Goal: Find specific page/section: Find specific page/section

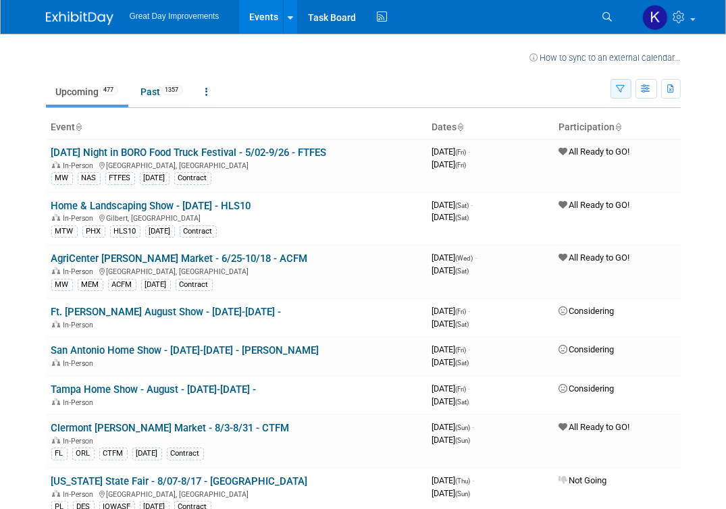
click at [616, 90] on button "button" at bounding box center [621, 89] width 21 height 20
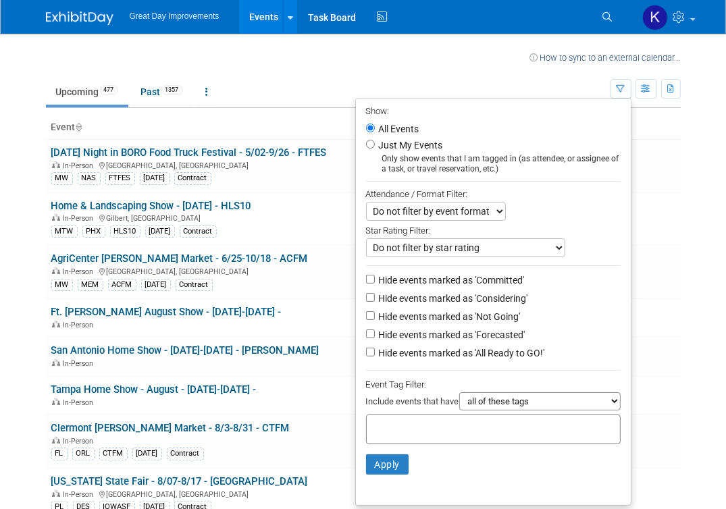
click at [384, 425] on input "text" at bounding box center [426, 428] width 108 height 14
type input "gc"
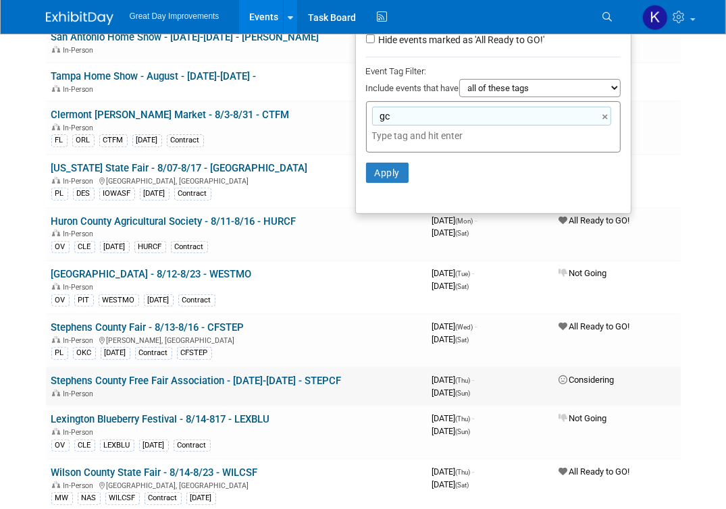
scroll to position [315, 0]
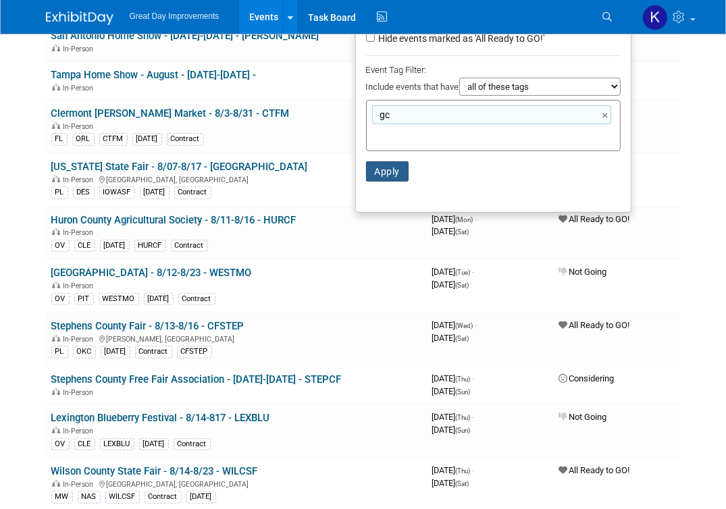
click at [386, 161] on button "Apply" at bounding box center [387, 171] width 43 height 20
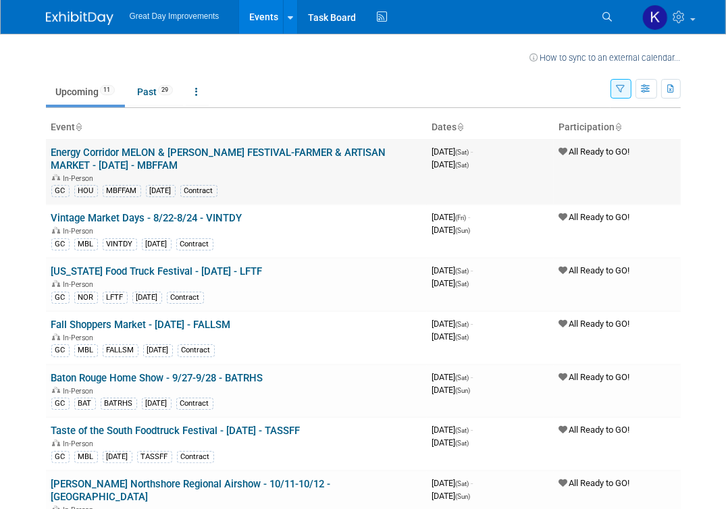
click at [195, 153] on link "Energy Corridor MELON & [PERSON_NAME] FESTIVAL-FARMER & ARTISAN MARKET - [DATE]…" at bounding box center [218, 159] width 335 height 25
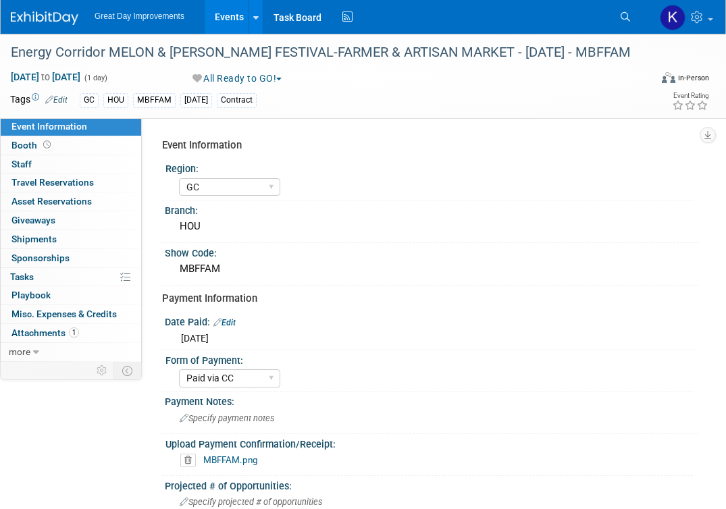
select select "GC"
select select "Paid via CC"
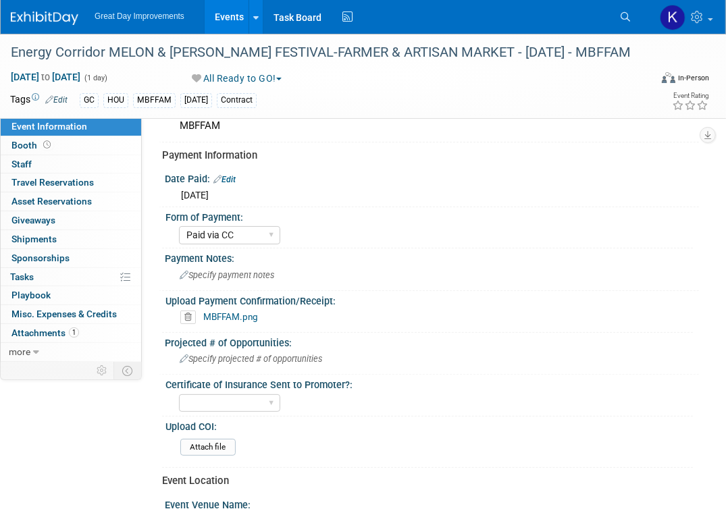
scroll to position [145, 0]
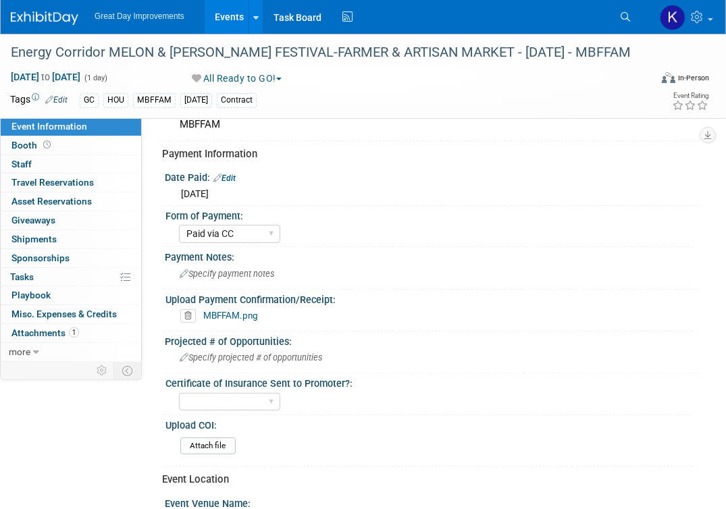
click at [232, 312] on link "MBFFAM.png" at bounding box center [230, 315] width 55 height 11
